Goal: Information Seeking & Learning: Learn about a topic

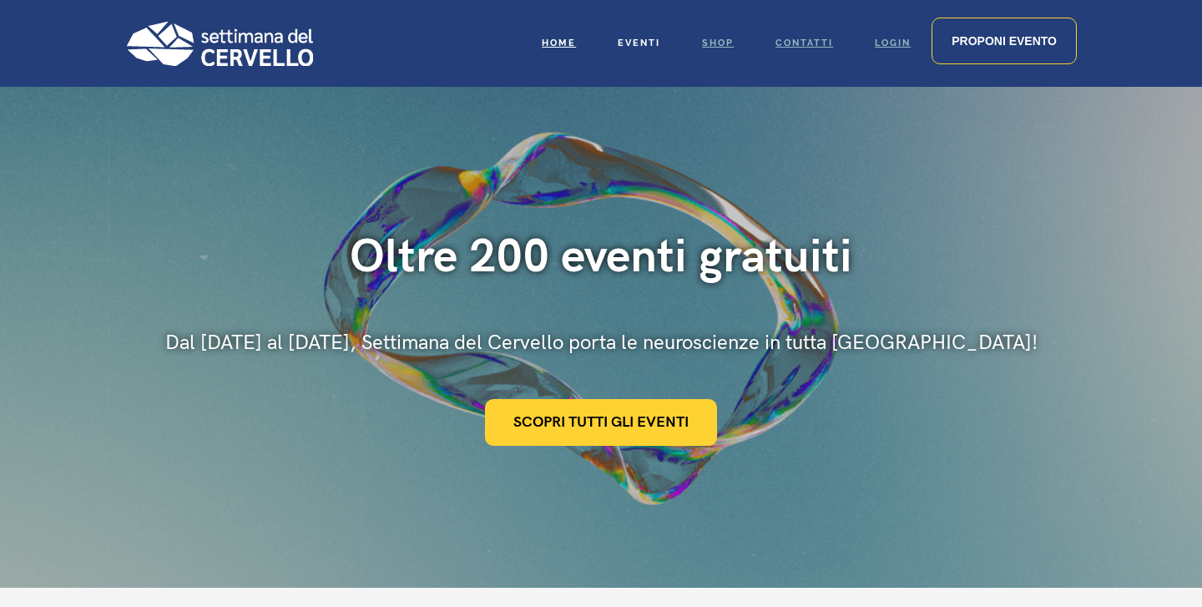
click at [632, 43] on span "Eventi" at bounding box center [639, 43] width 43 height 11
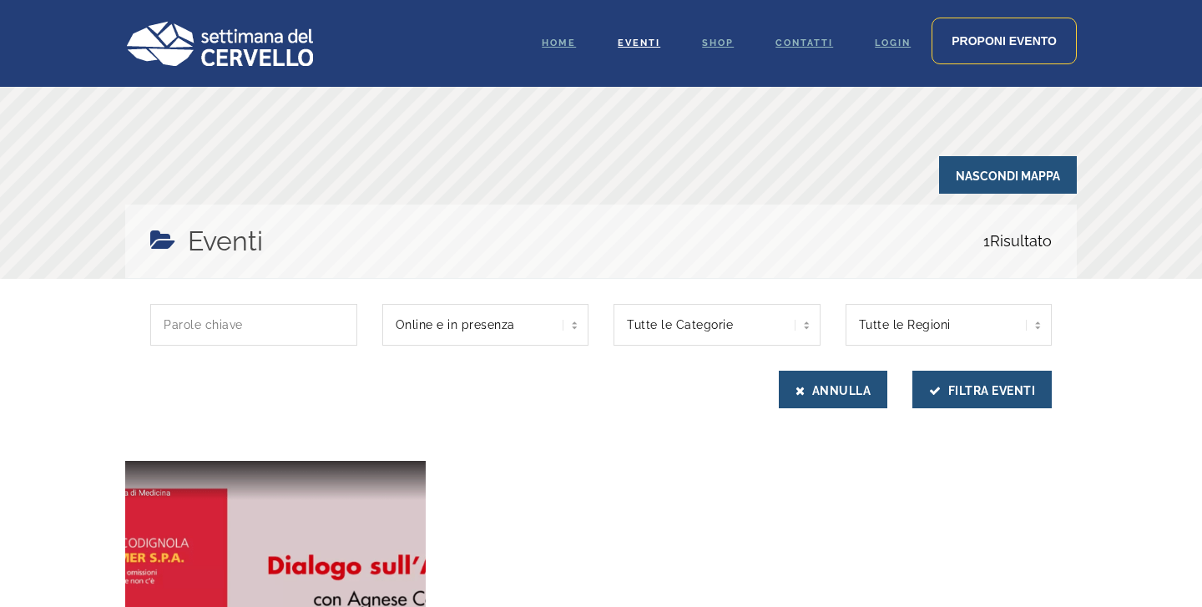
scroll to position [283, 0]
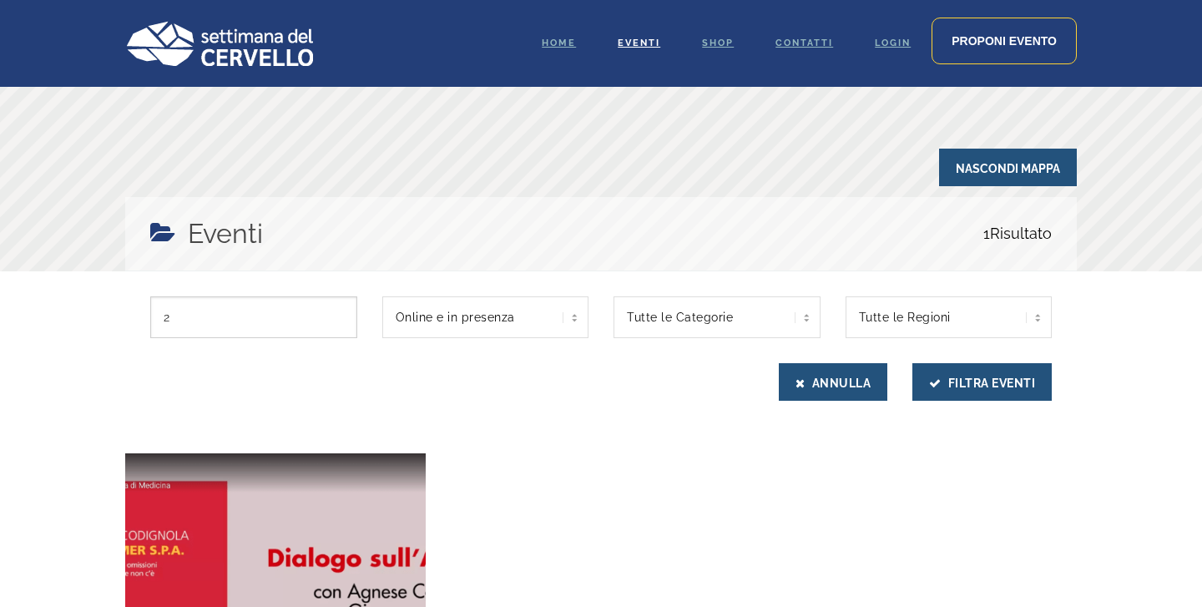
click at [275, 322] on input "2" at bounding box center [253, 317] width 207 height 42
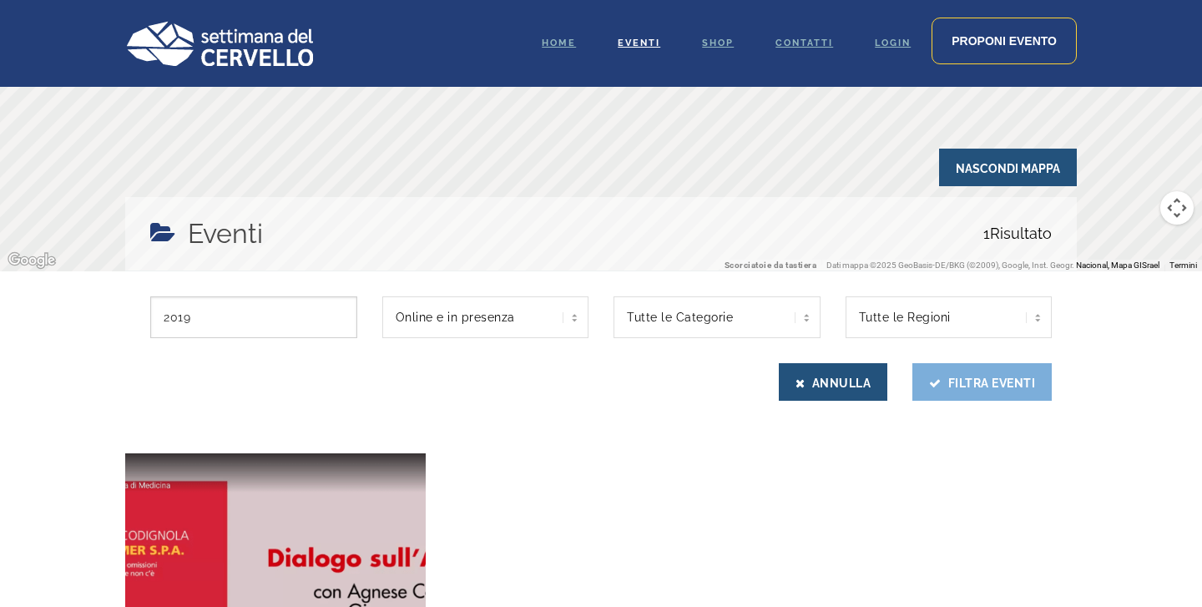
type input "2019"
click at [942, 382] on button "Filtra Eventi" at bounding box center [981, 382] width 139 height 38
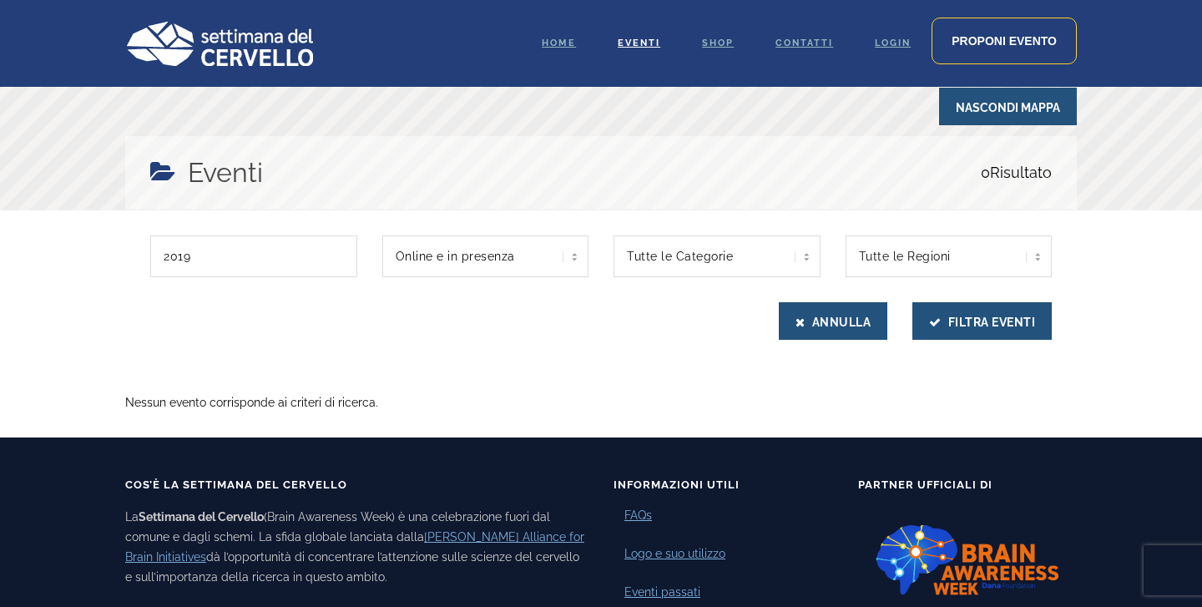
scroll to position [347, 0]
